Goal: Task Accomplishment & Management: Manage account settings

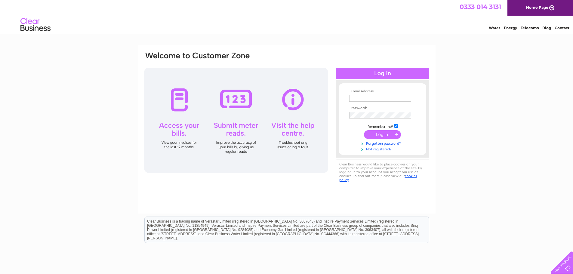
type input "[EMAIL_ADDRESS][DOMAIN_NAME]"
click at [387, 134] on input "submit" at bounding box center [382, 134] width 37 height 8
click at [386, 135] on input "submit" at bounding box center [382, 134] width 37 height 8
